Goal: Transaction & Acquisition: Purchase product/service

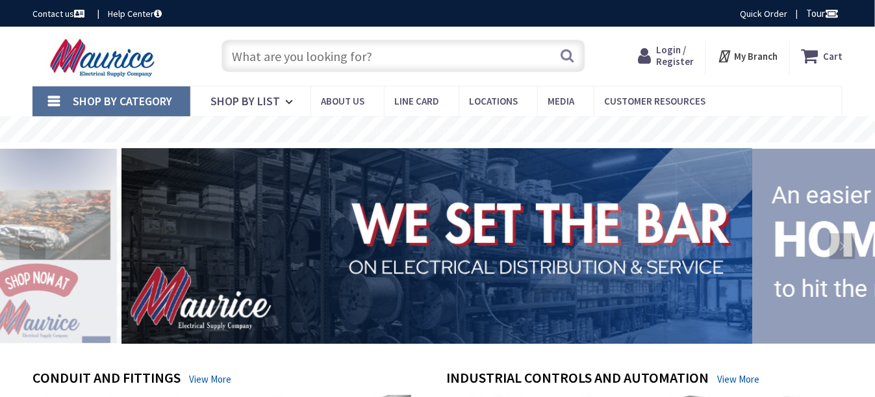
click at [323, 60] on input "text" at bounding box center [403, 56] width 364 height 32
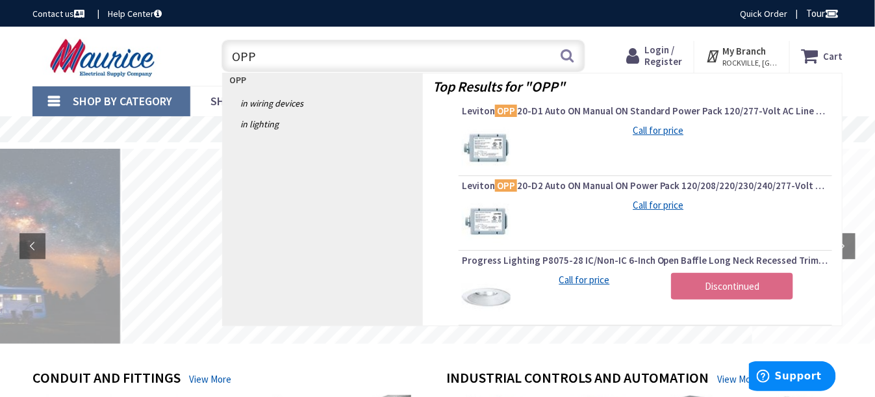
type input "OPP"
click at [498, 229] on img at bounding box center [486, 222] width 49 height 49
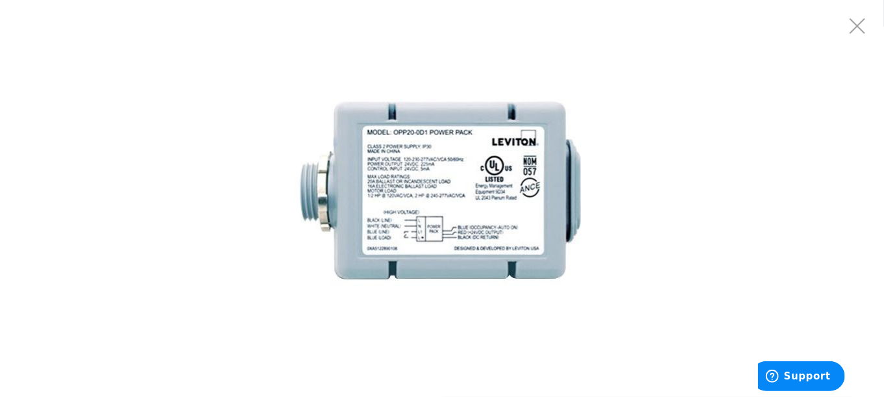
click at [432, 188] on img at bounding box center [442, 198] width 325 height 325
click at [426, 167] on img at bounding box center [442, 198] width 325 height 325
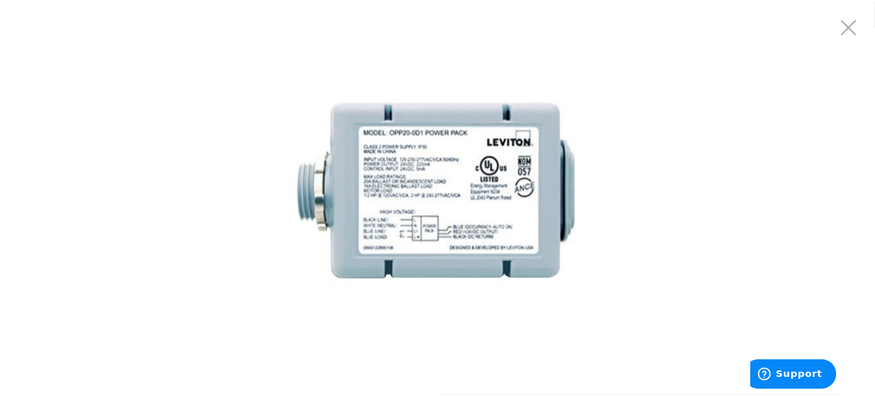
scroll to position [195, 0]
